Goal: Find specific page/section: Find specific page/section

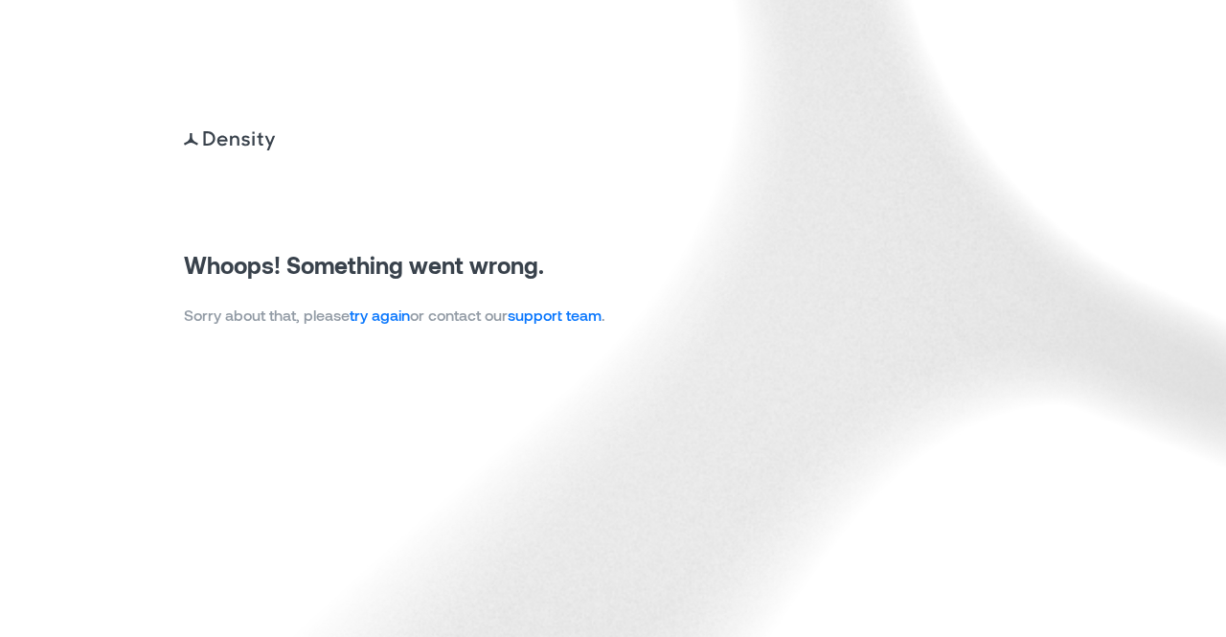
click at [399, 313] on link "try again" at bounding box center [380, 315] width 60 height 18
click at [407, 320] on link "try again" at bounding box center [380, 315] width 60 height 18
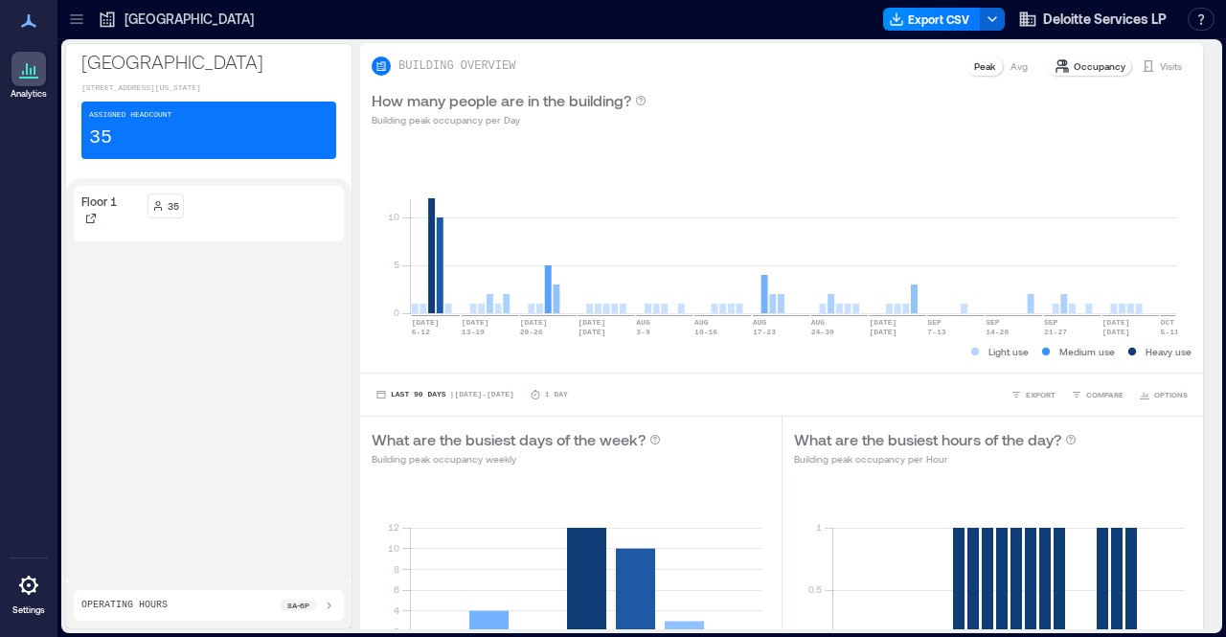
click at [69, 24] on icon at bounding box center [76, 19] width 19 height 19
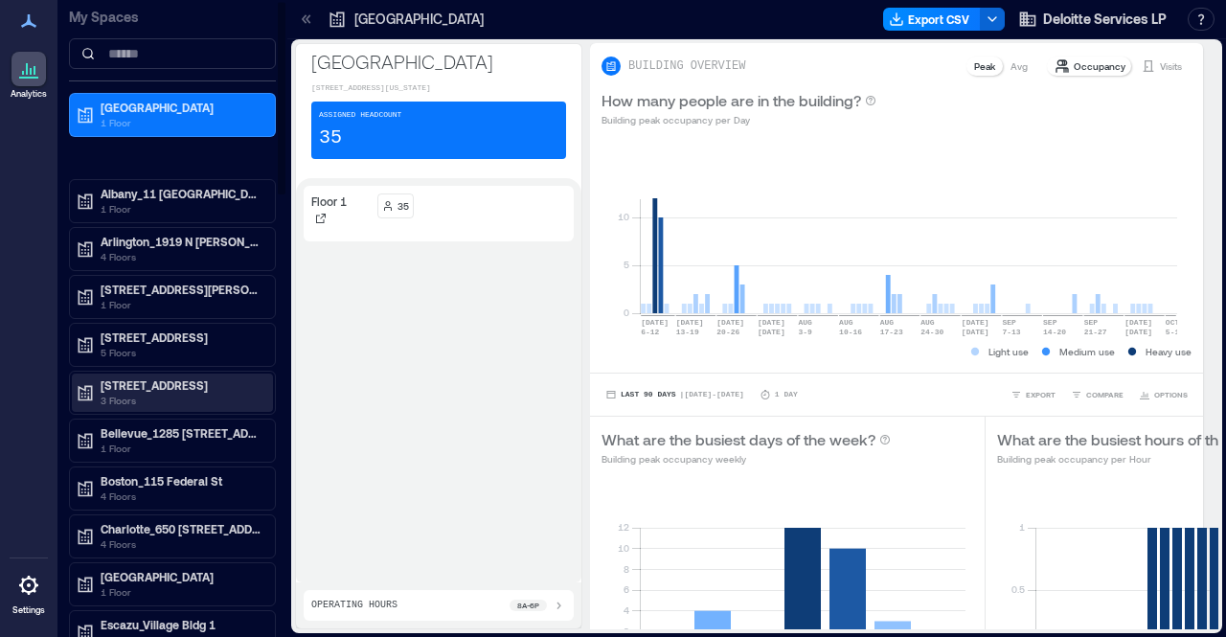
scroll to position [96, 0]
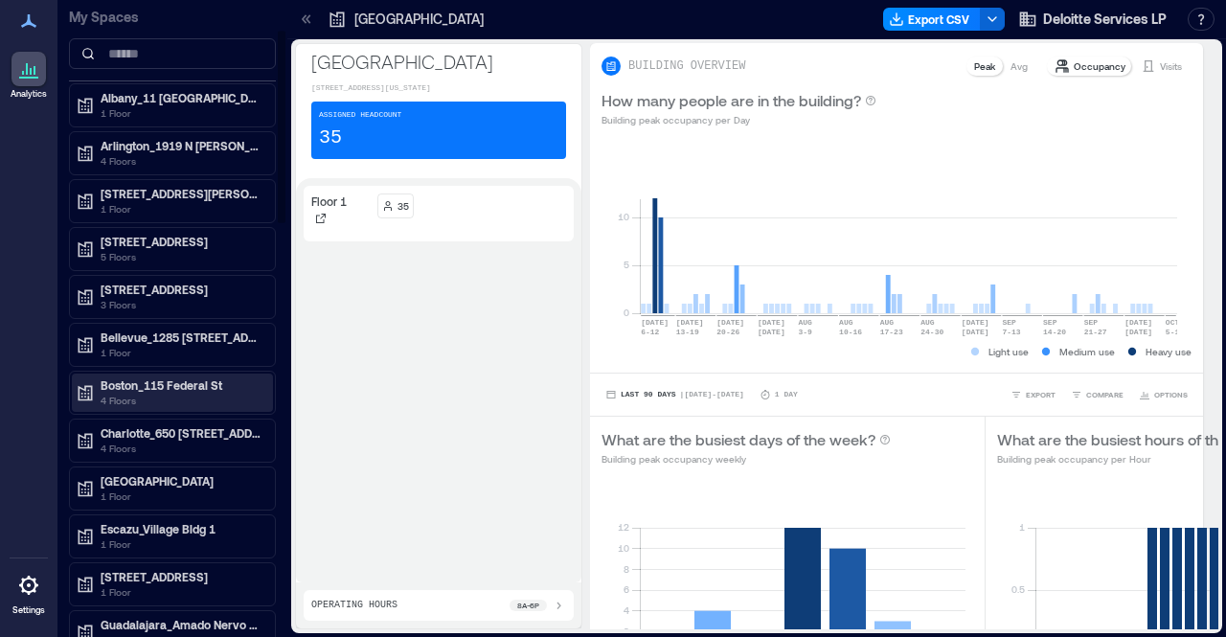
click at [193, 393] on p "4 Floors" at bounding box center [181, 400] width 161 height 15
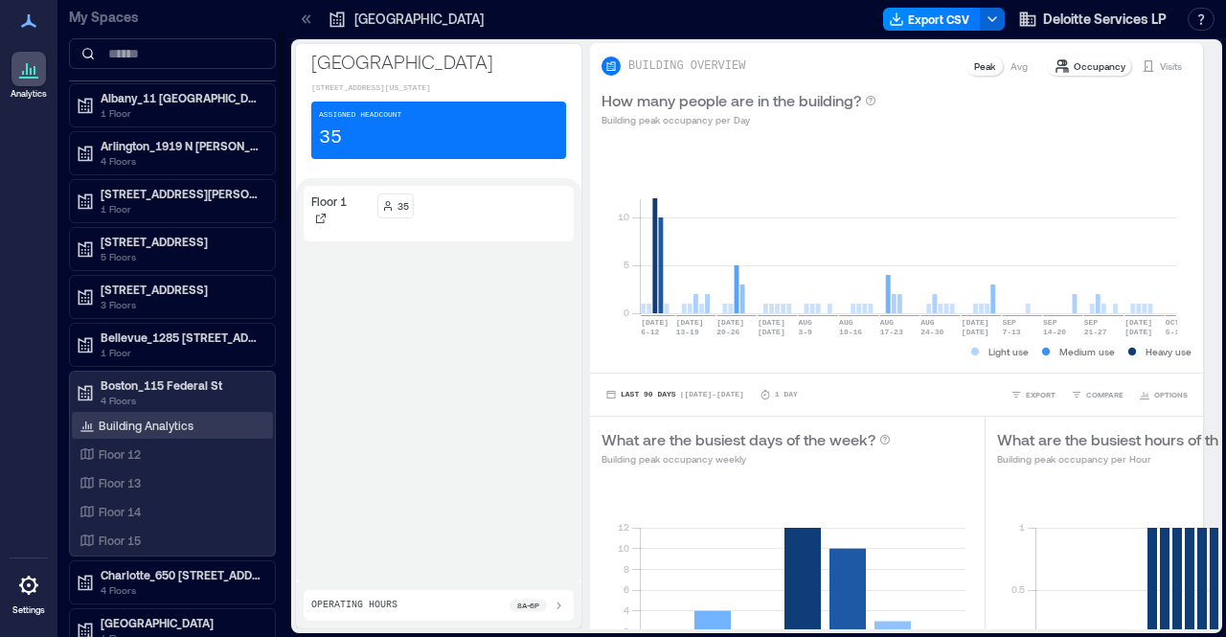
click at [165, 423] on p "Building Analytics" at bounding box center [146, 425] width 95 height 15
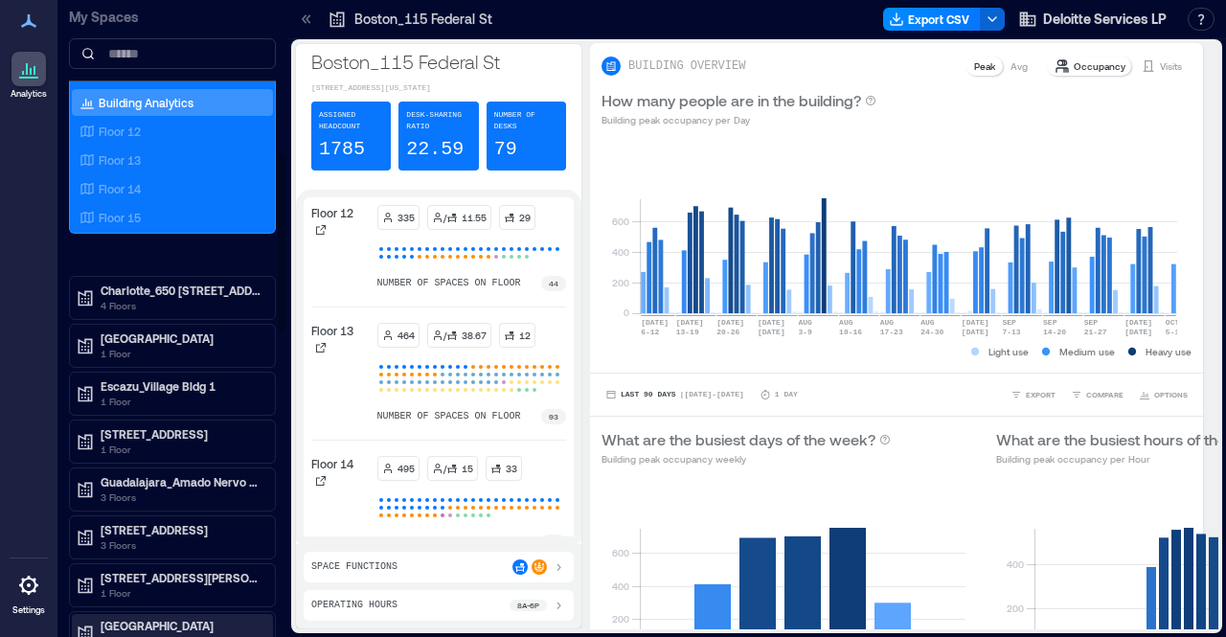
scroll to position [575, 0]
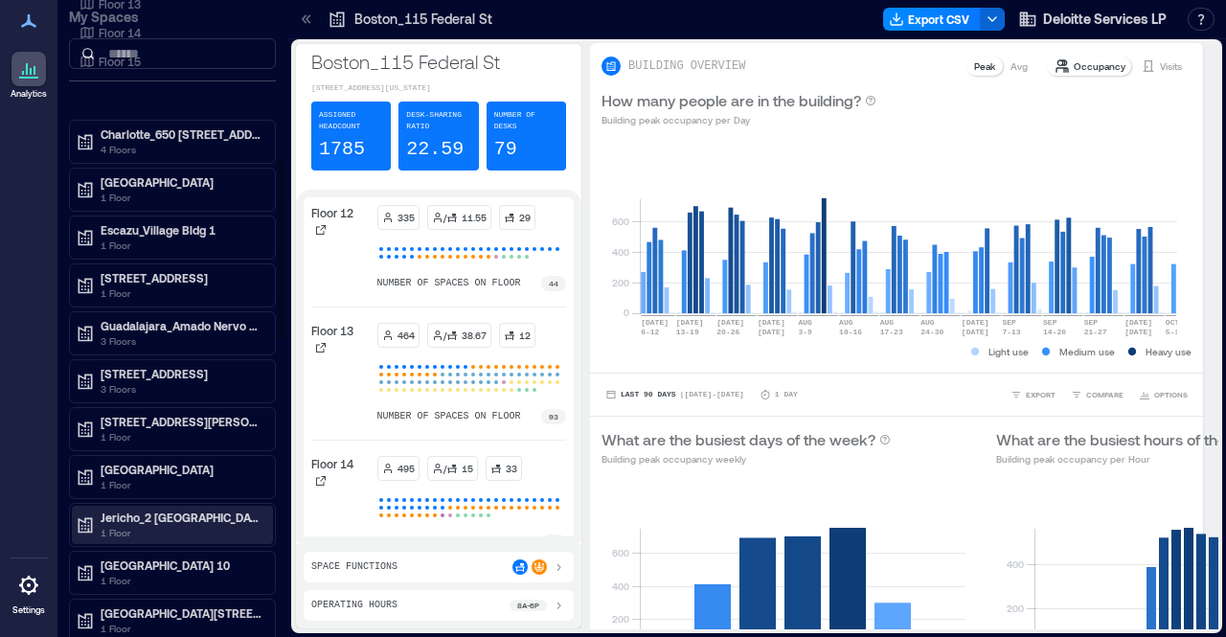
click at [187, 511] on p "Jericho_2 [GEOGRAPHIC_DATA]" at bounding box center [181, 517] width 161 height 15
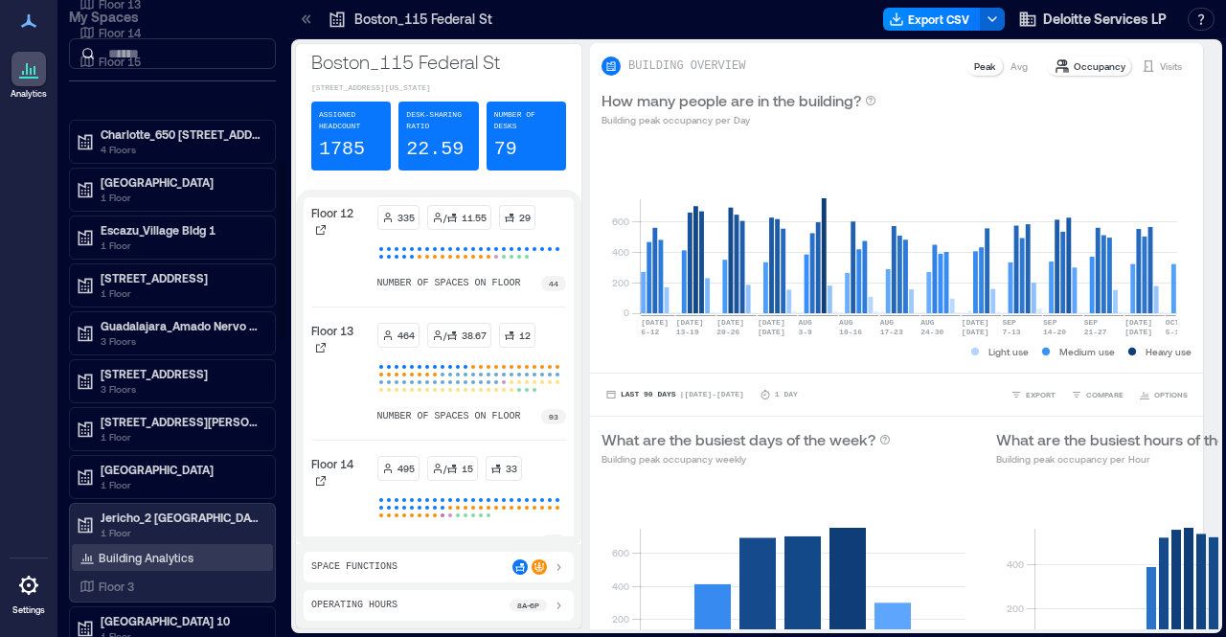
click at [169, 550] on p "Building Analytics" at bounding box center [146, 557] width 95 height 15
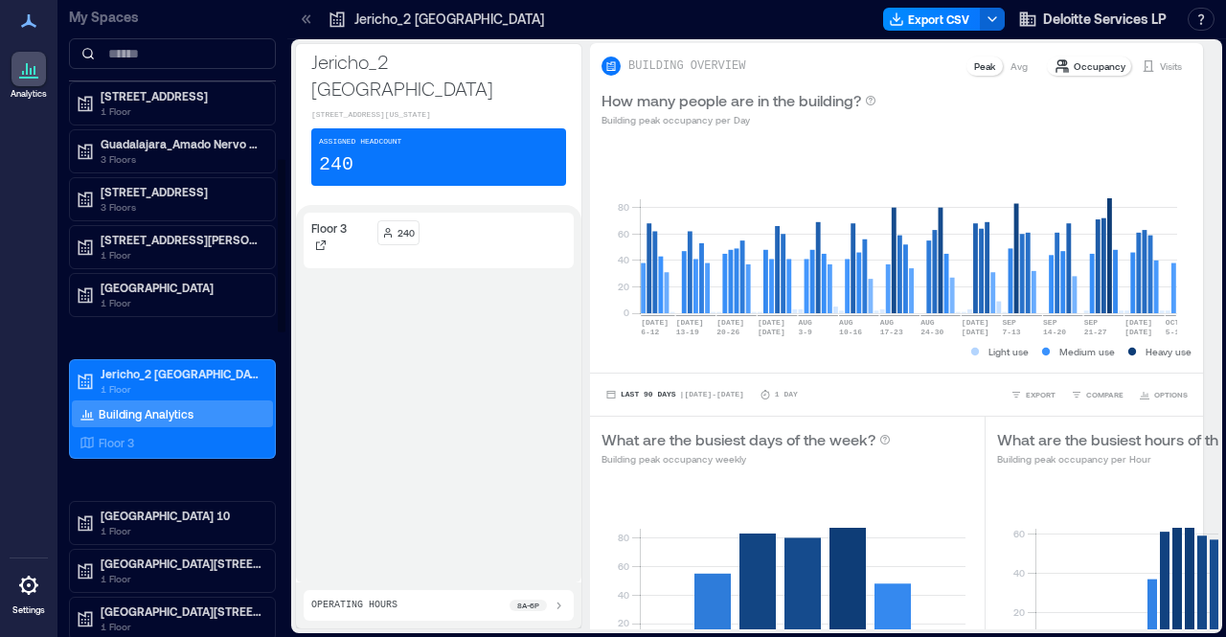
scroll to position [958, 0]
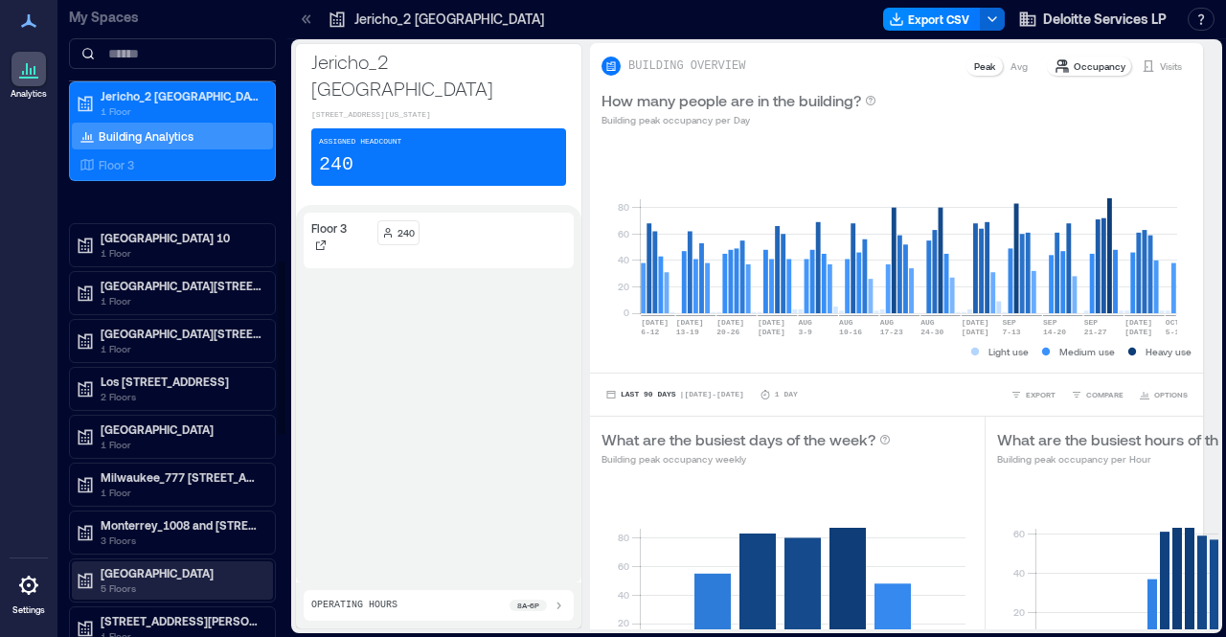
click at [206, 565] on p "[GEOGRAPHIC_DATA]" at bounding box center [181, 572] width 161 height 15
click at [159, 606] on p "Building Analytics" at bounding box center [146, 613] width 95 height 15
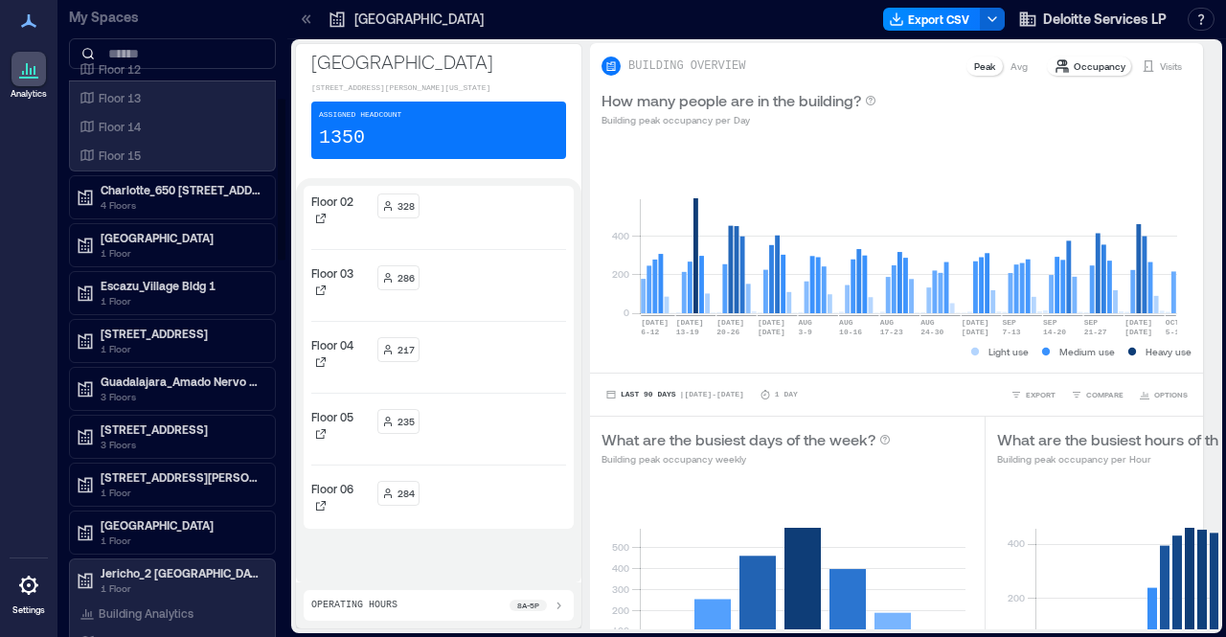
scroll to position [383, 0]
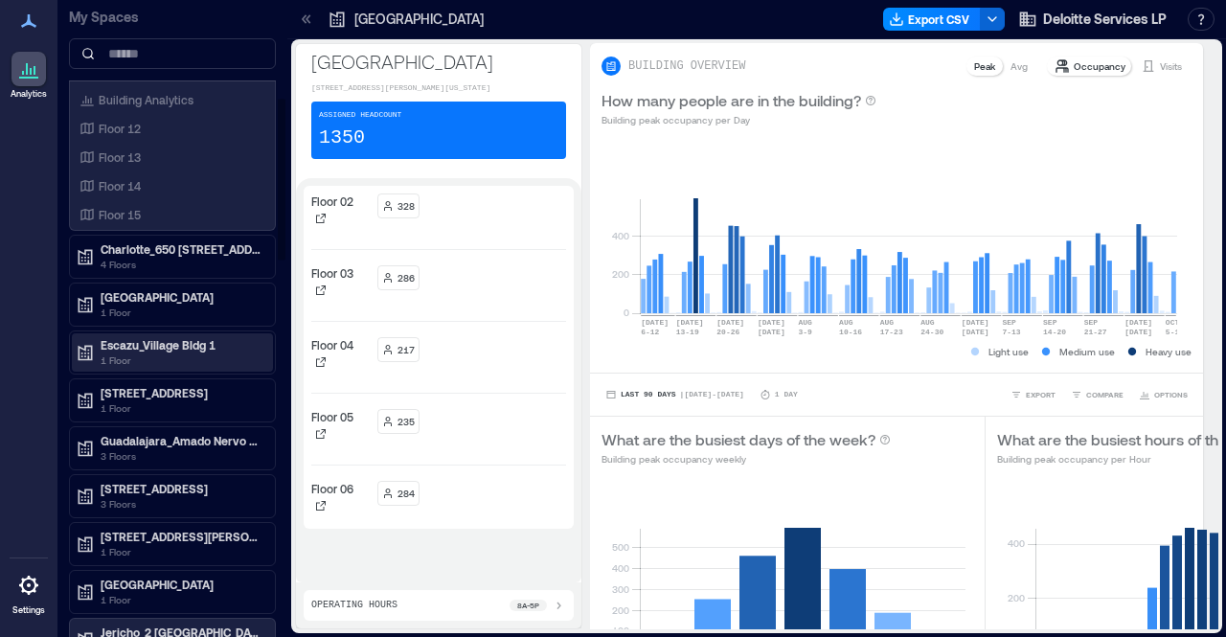
click at [153, 353] on p "1 Floor" at bounding box center [181, 360] width 161 height 15
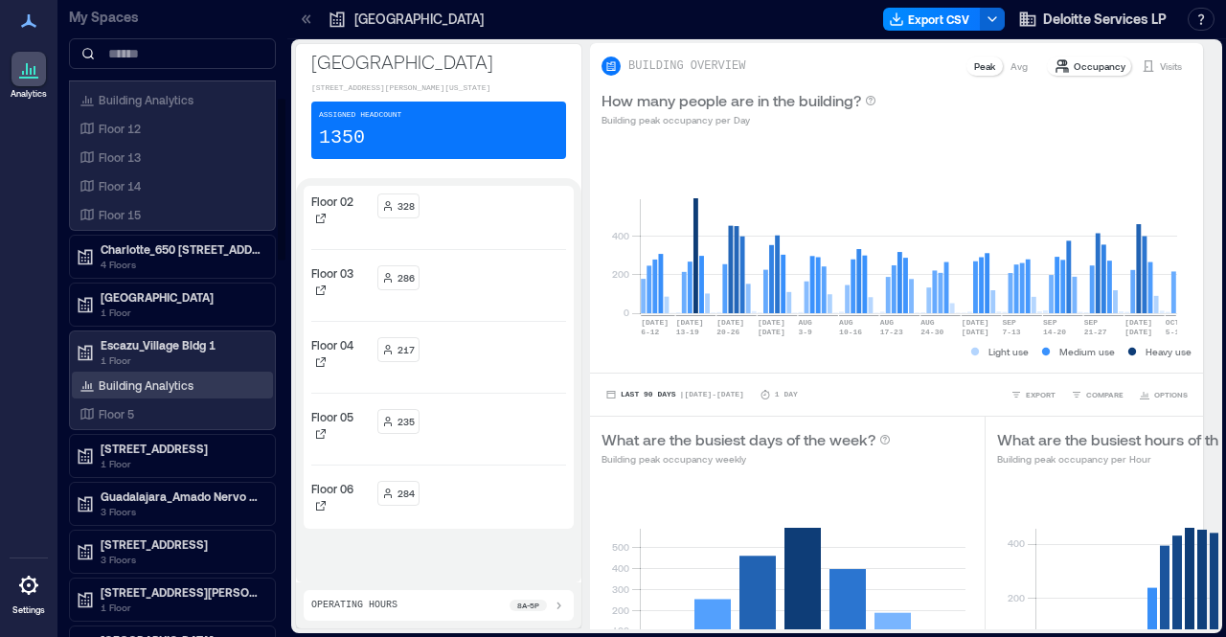
click at [149, 382] on p "Building Analytics" at bounding box center [146, 385] width 95 height 15
